Goal: Navigation & Orientation: Find specific page/section

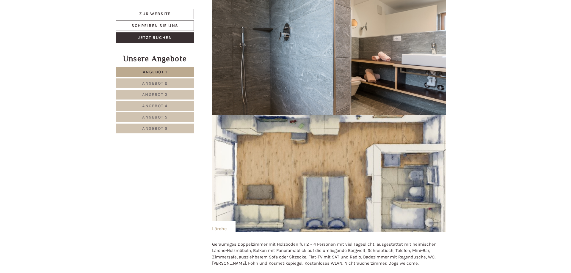
scroll to position [1003, 0]
click at [163, 85] on span "Angebot 2" at bounding box center [155, 83] width 26 height 5
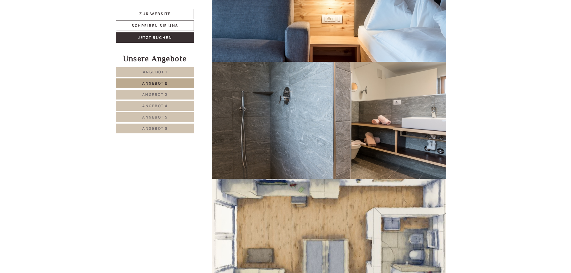
scroll to position [322, 0]
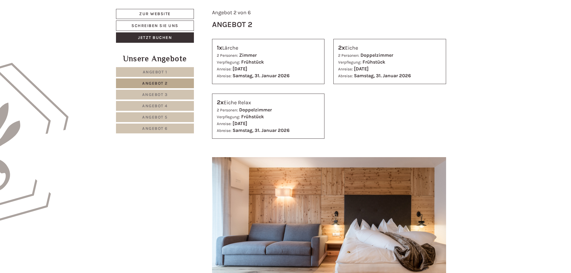
click at [167, 97] on span "Angebot 3" at bounding box center [155, 94] width 26 height 5
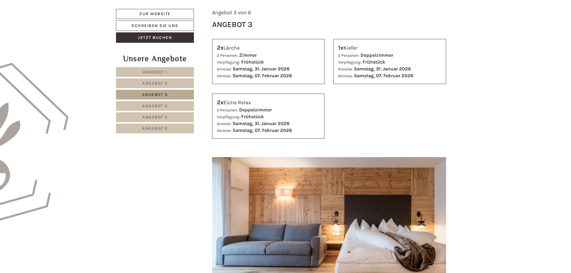
click at [165, 110] on link "Angebot 4" at bounding box center [155, 106] width 78 height 10
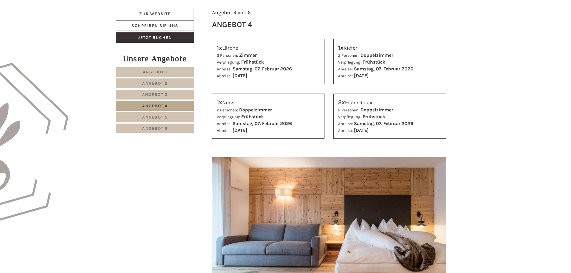
click at [162, 118] on span "Angebot 5" at bounding box center [155, 117] width 26 height 5
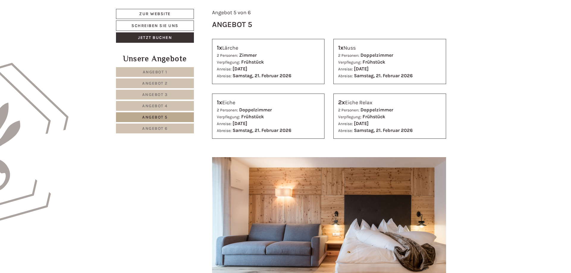
click at [162, 118] on span "Angebot 5" at bounding box center [155, 117] width 26 height 5
click at [162, 129] on span "Angebot 6" at bounding box center [155, 128] width 26 height 5
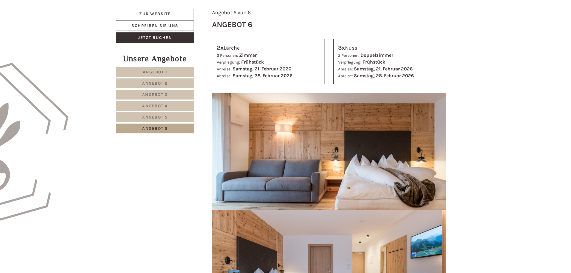
click at [152, 116] on span "Angebot 5" at bounding box center [155, 117] width 26 height 5
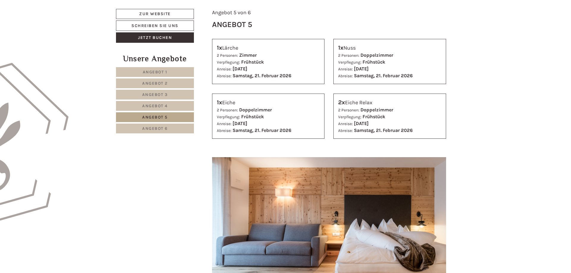
click at [156, 102] on link "Angebot 4" at bounding box center [155, 106] width 78 height 10
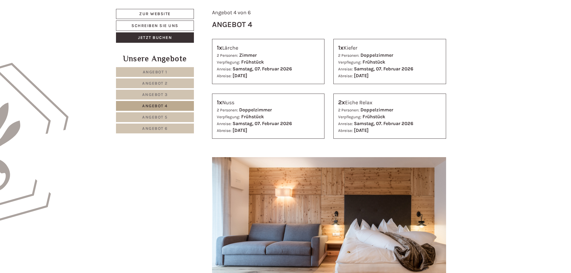
click at [157, 92] on link "Angebot 3" at bounding box center [155, 95] width 78 height 10
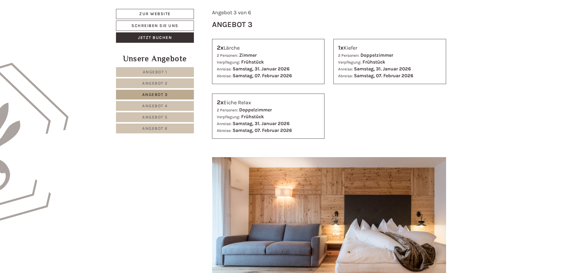
drag, startPoint x: 158, startPoint y: 82, endPoint x: 161, endPoint y: 71, distance: 11.9
click at [158, 81] on link "Angebot 2" at bounding box center [155, 84] width 78 height 10
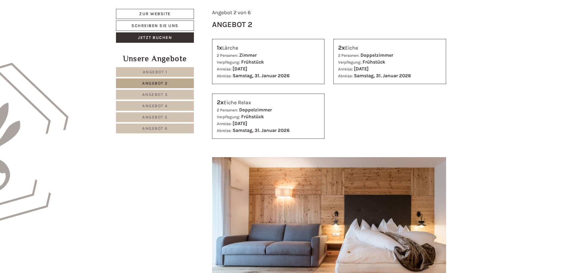
click at [161, 71] on span "Angebot 1" at bounding box center [155, 72] width 25 height 5
